Goal: Navigation & Orientation: Find specific page/section

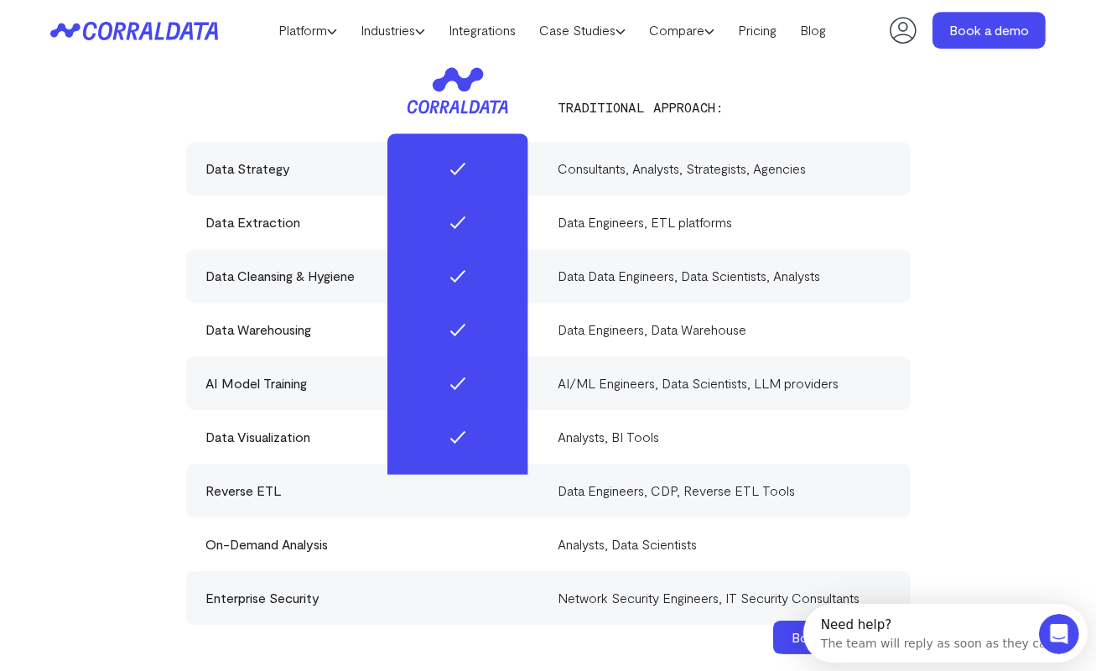
scroll to position [4495, 0]
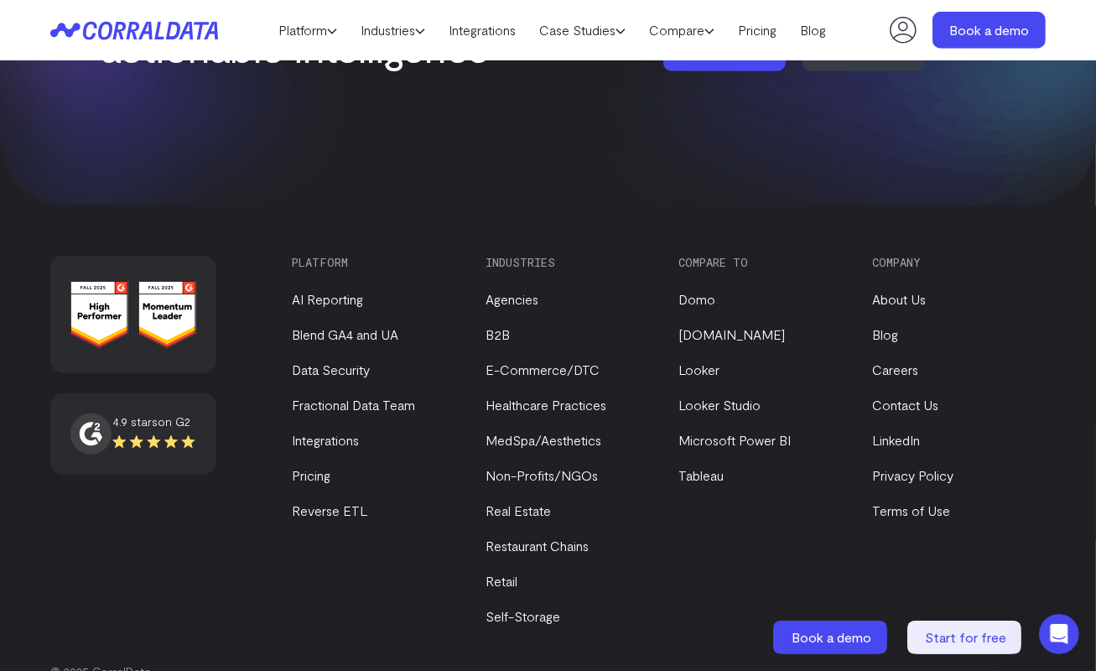
scroll to position [6689, 0]
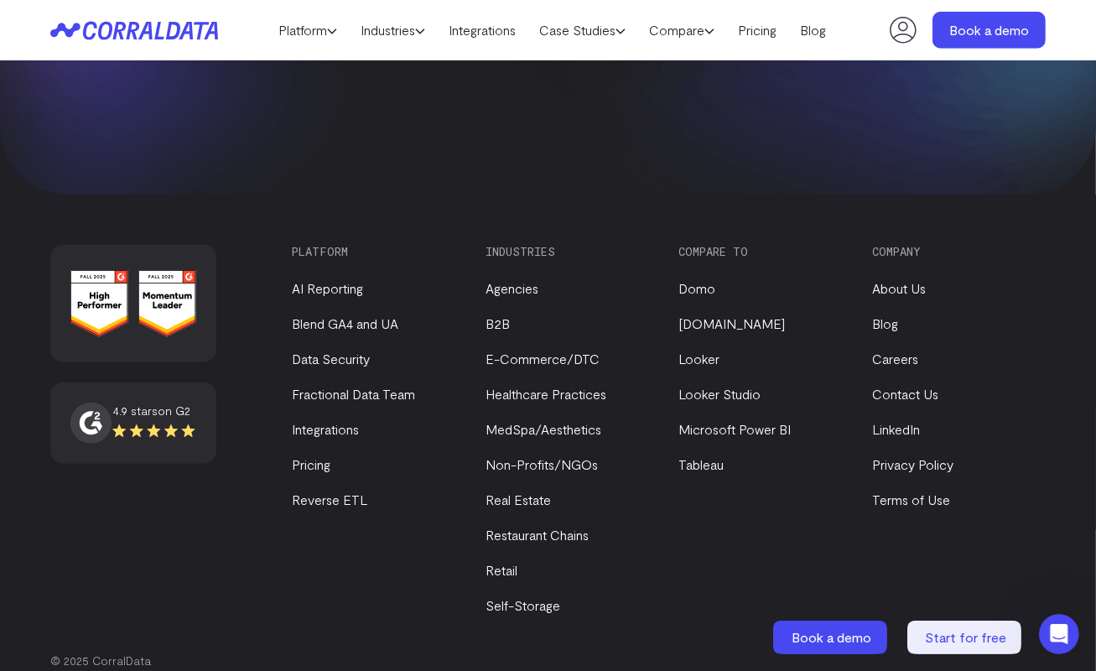
click at [840, 245] on h3 "Compare to" at bounding box center [761, 251] width 165 height 13
drag, startPoint x: 973, startPoint y: 190, endPoint x: 989, endPoint y: 188, distance: 16.0
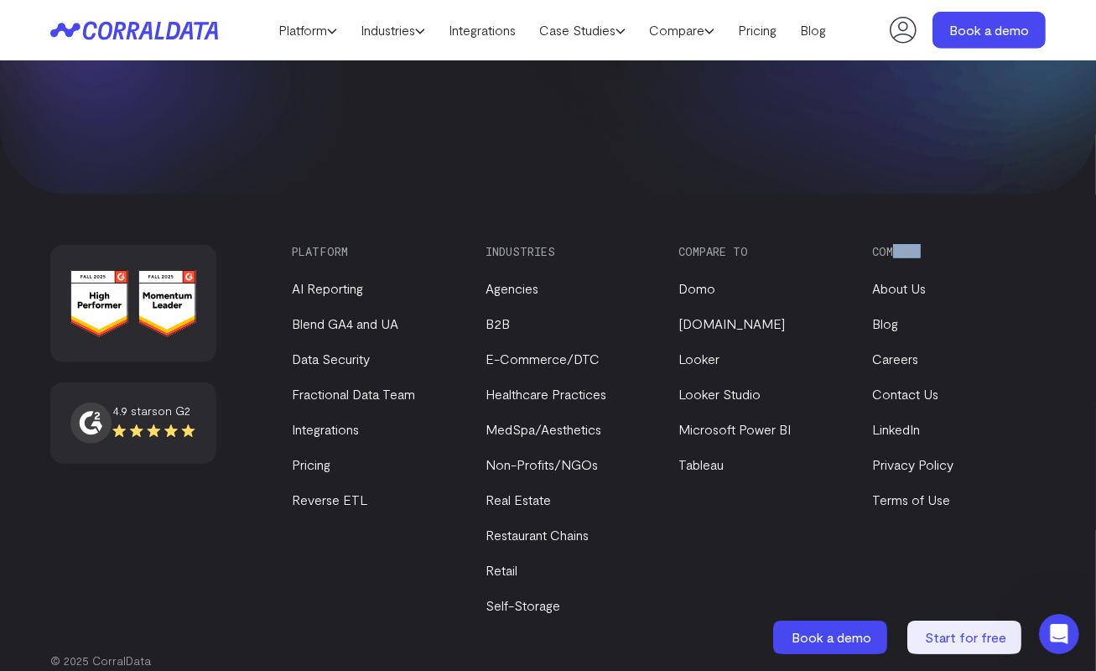
click at [980, 195] on div "4.9 stars on G2 Platform AI Reporting Blend GA4 and UA Data Security Fractional…" at bounding box center [548, 446] width 1096 height 503
drag, startPoint x: 989, startPoint y: 188, endPoint x: 899, endPoint y: 344, distance: 179.9
click at [899, 345] on ul "About Us Blog Careers Contact Us LinkedIn Privacy Policy Terms of Use" at bounding box center [954, 384] width 165 height 252
click at [899, 351] on link "Careers" at bounding box center [895, 359] width 46 height 16
